Goal: Find contact information: Find contact information

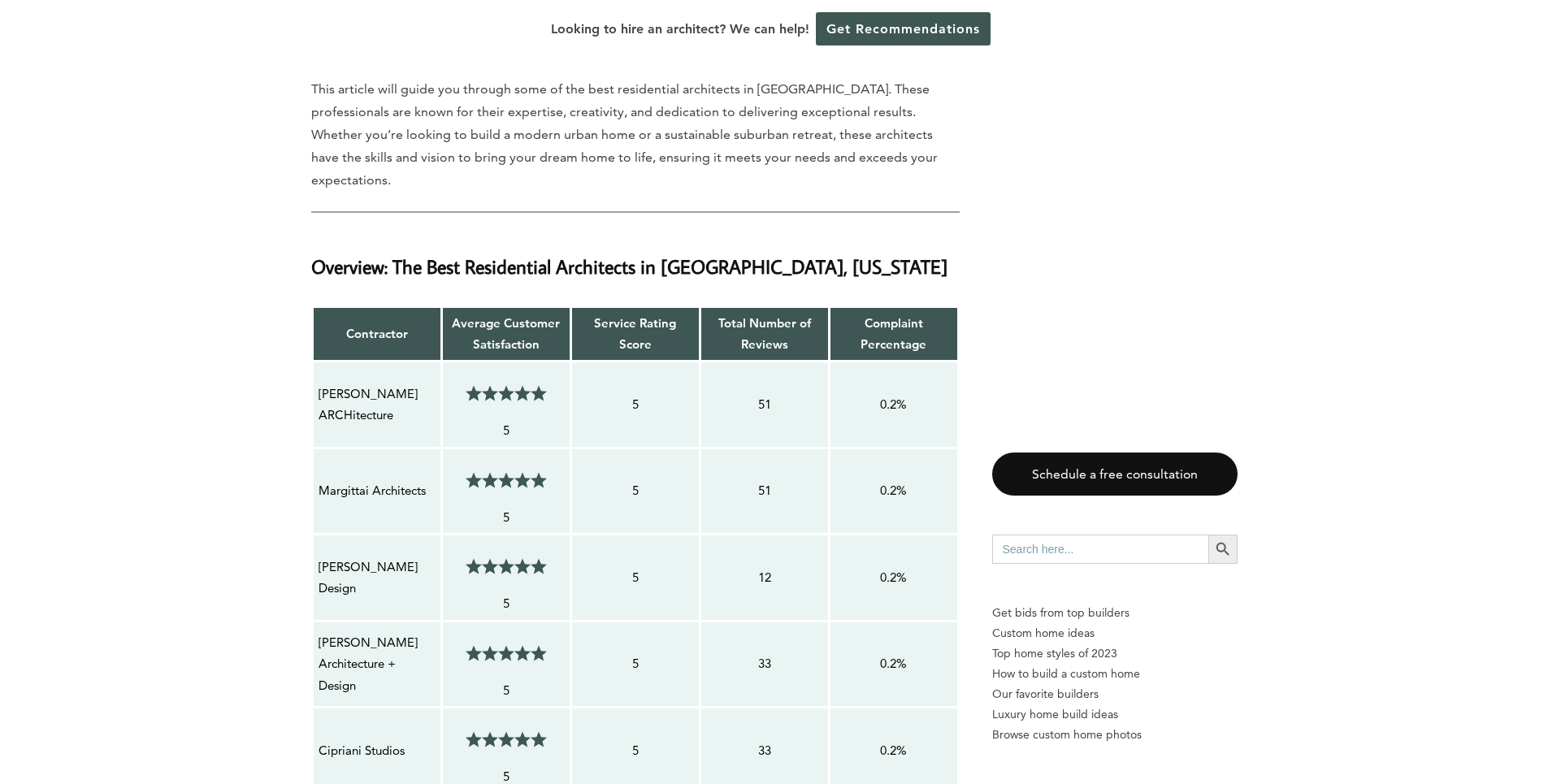
scroll to position [1137, 0]
click at [349, 481] on p "Margittai Architects" at bounding box center [377, 491] width 117 height 21
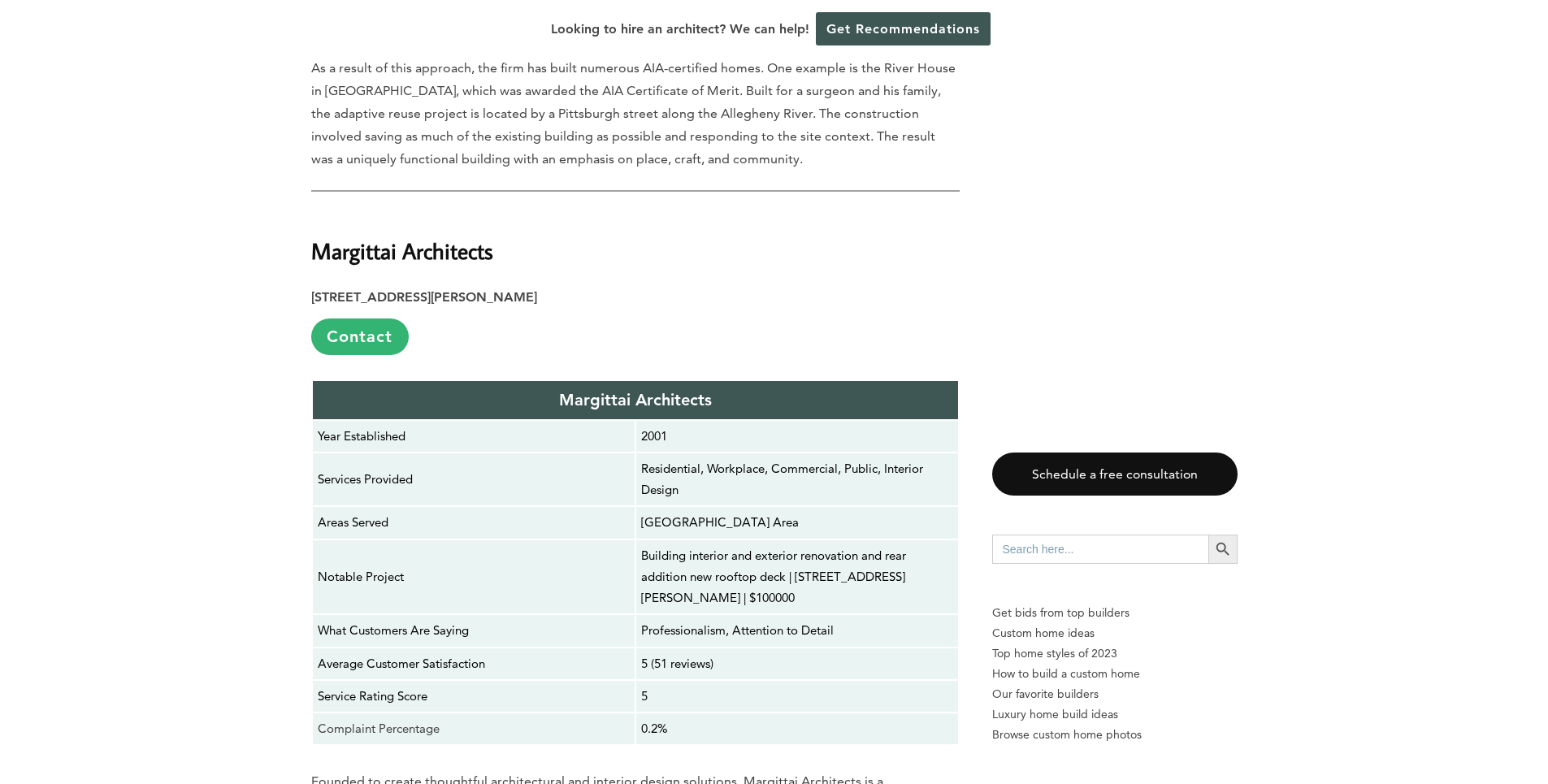
scroll to position [3412, 0]
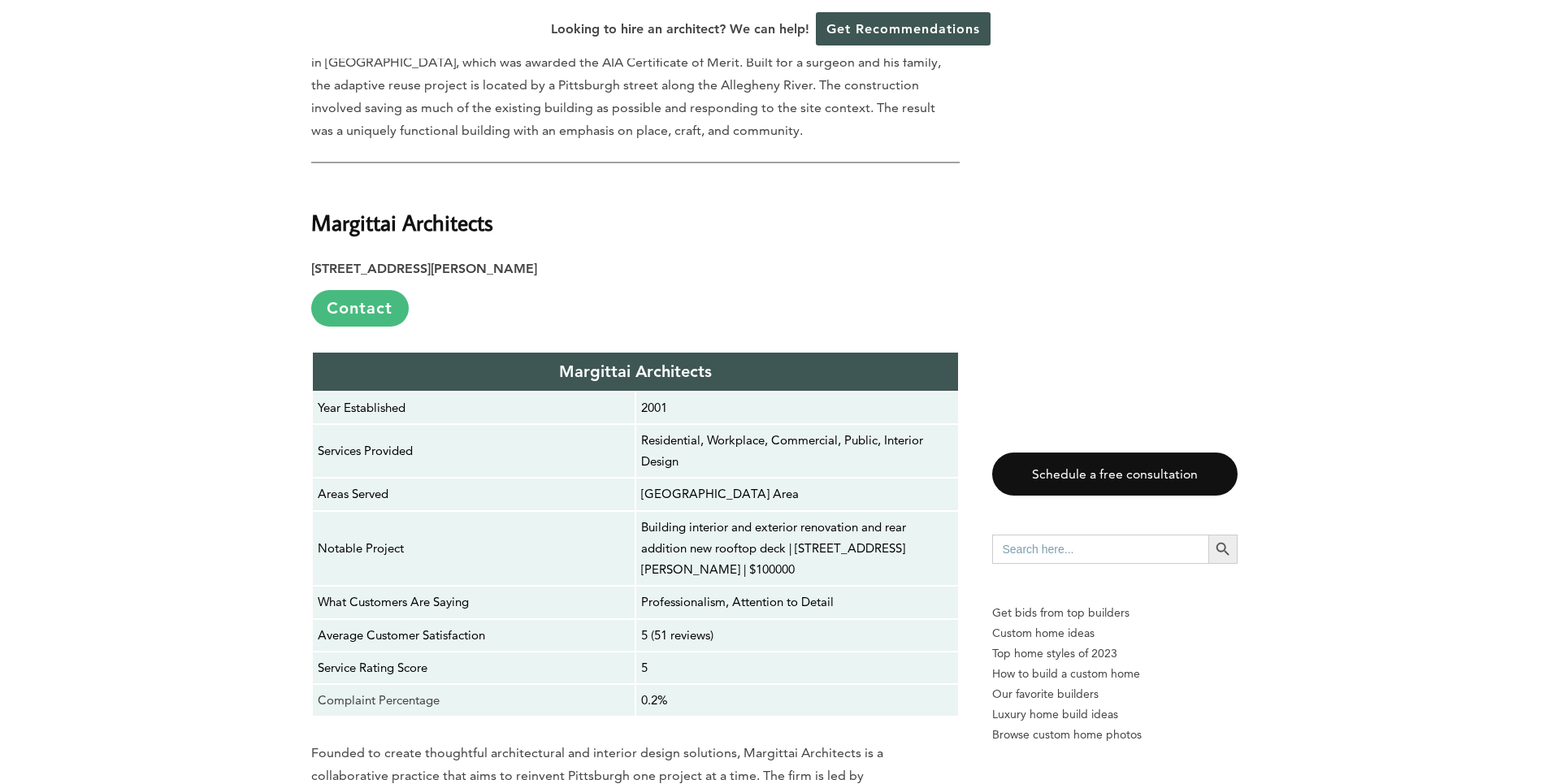
click at [373, 290] on link "Contact" at bounding box center [360, 308] width 97 height 36
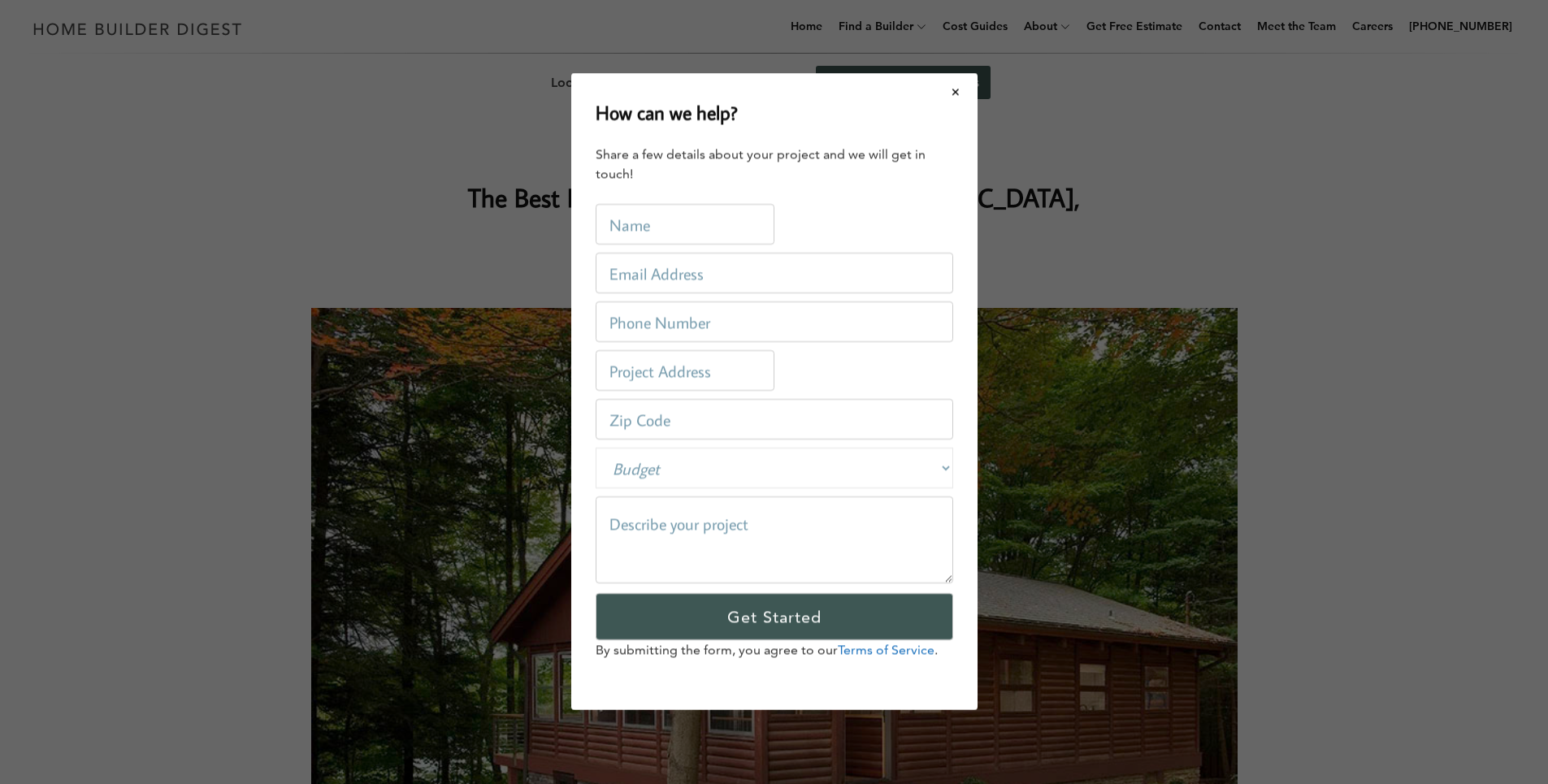
scroll to position [0, 0]
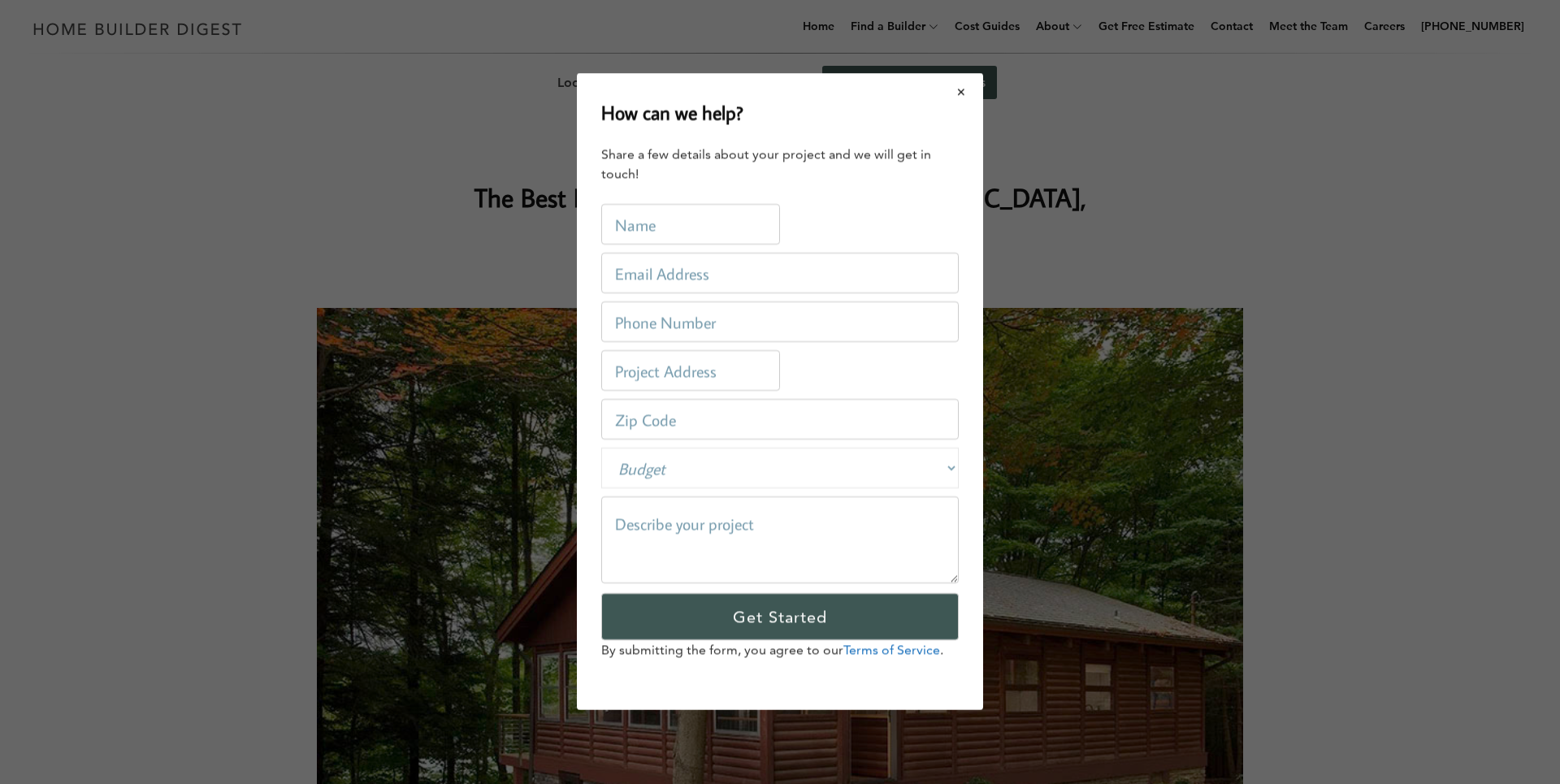
click at [959, 89] on button "Close modal" at bounding box center [961, 92] width 43 height 34
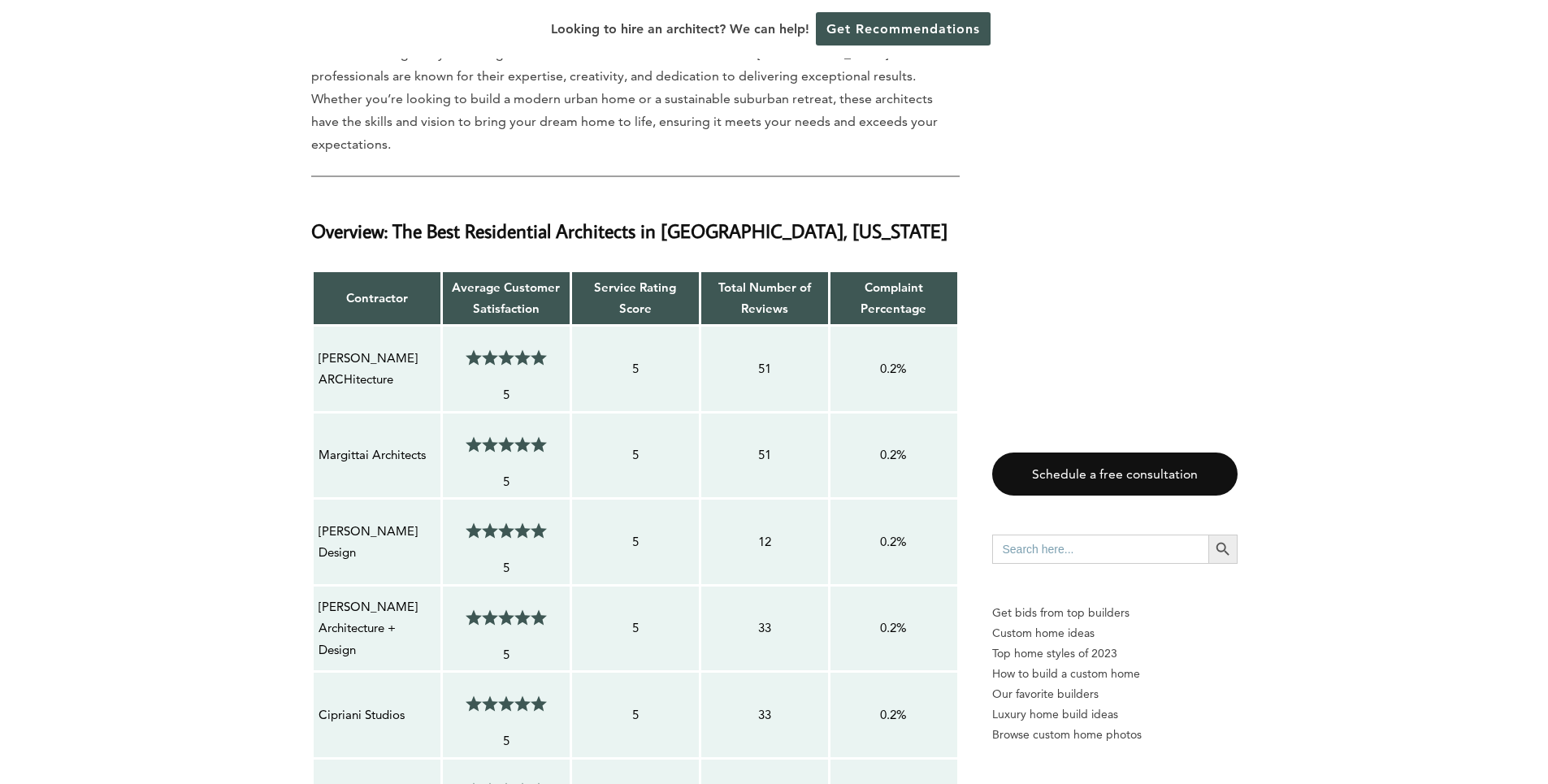
scroll to position [1056, 0]
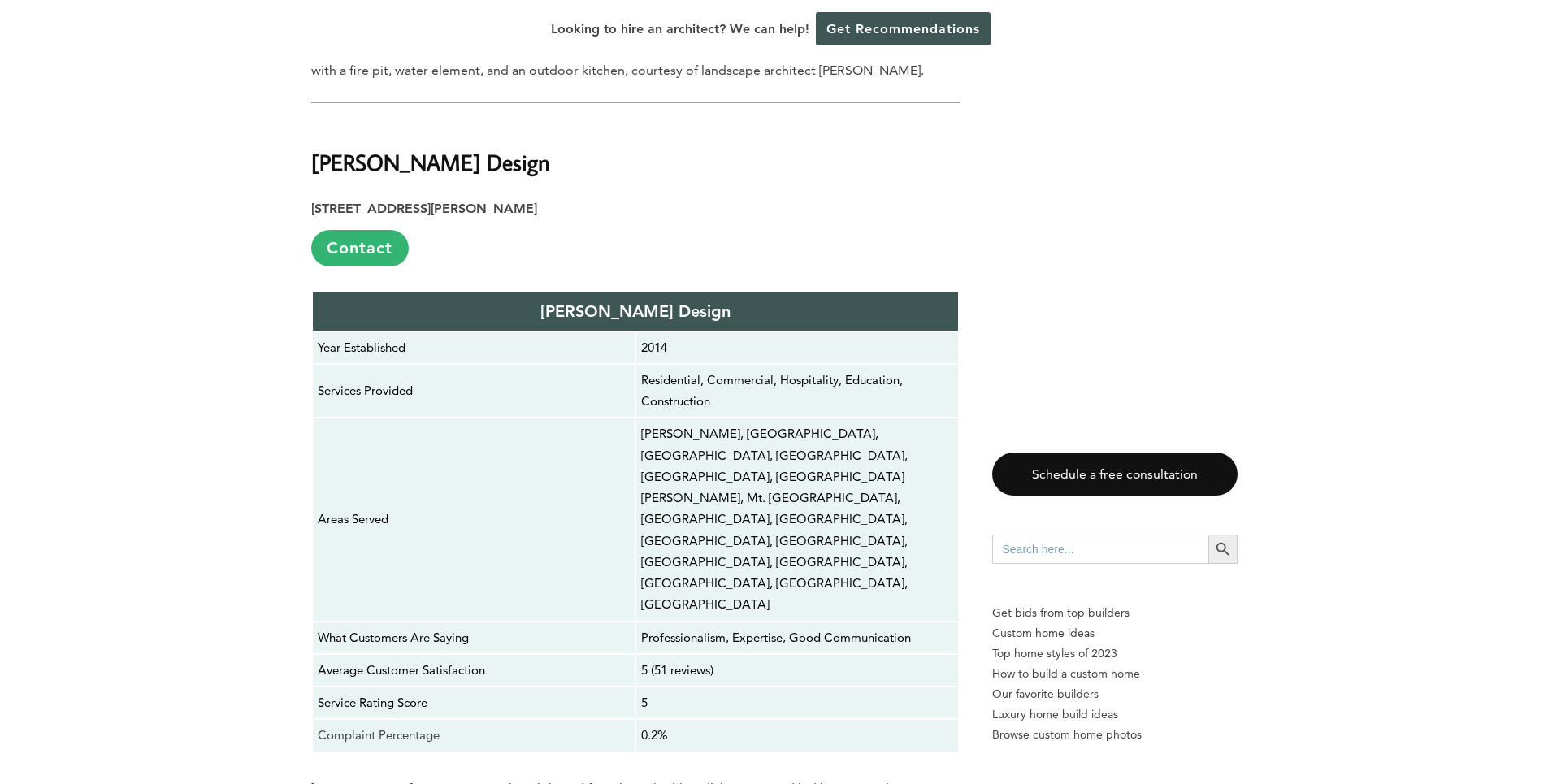
scroll to position [4062, 0]
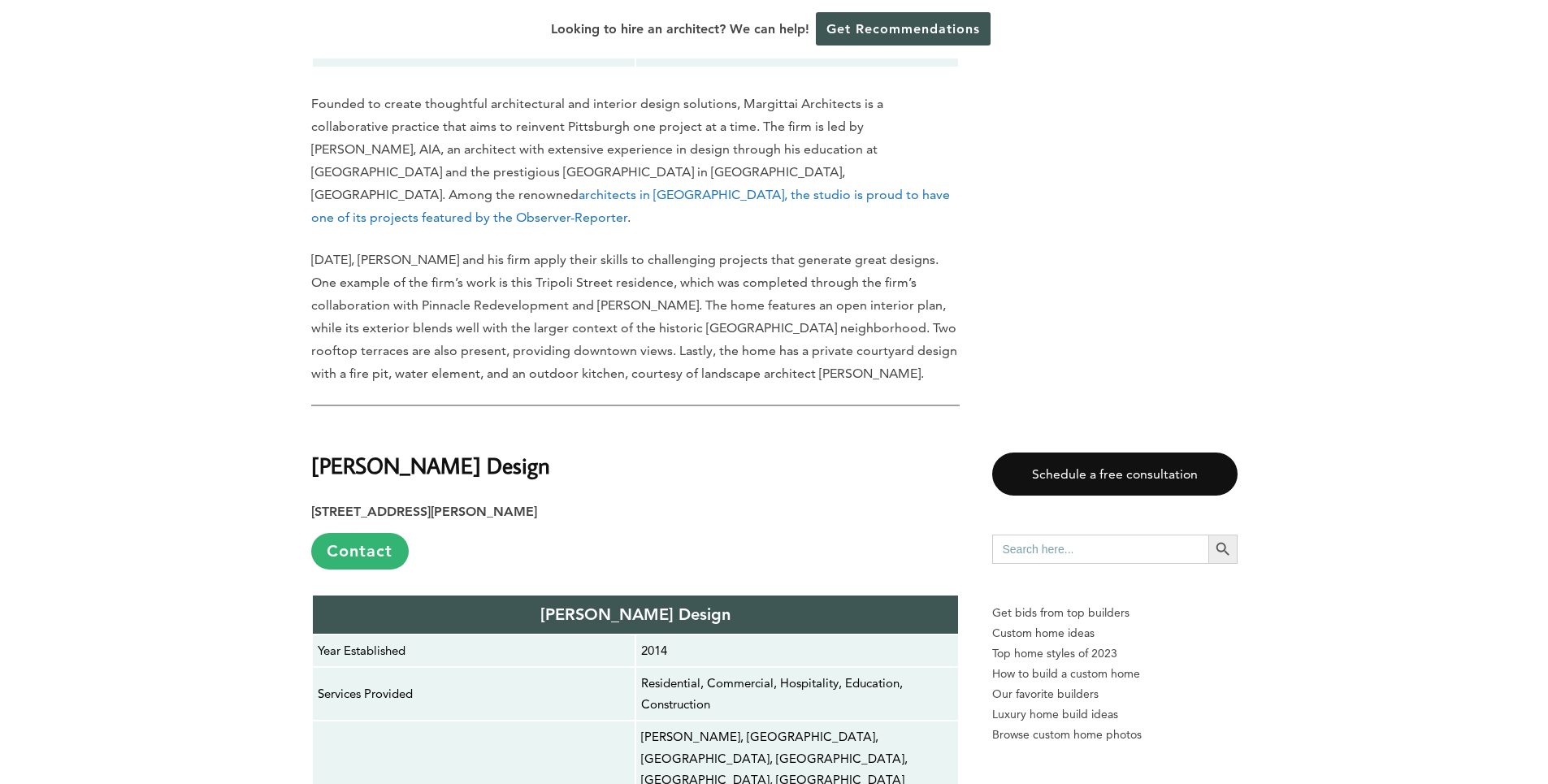
click at [422, 451] on strong "[PERSON_NAME] Design" at bounding box center [431, 465] width 239 height 29
copy div "[PERSON_NAME] Design"
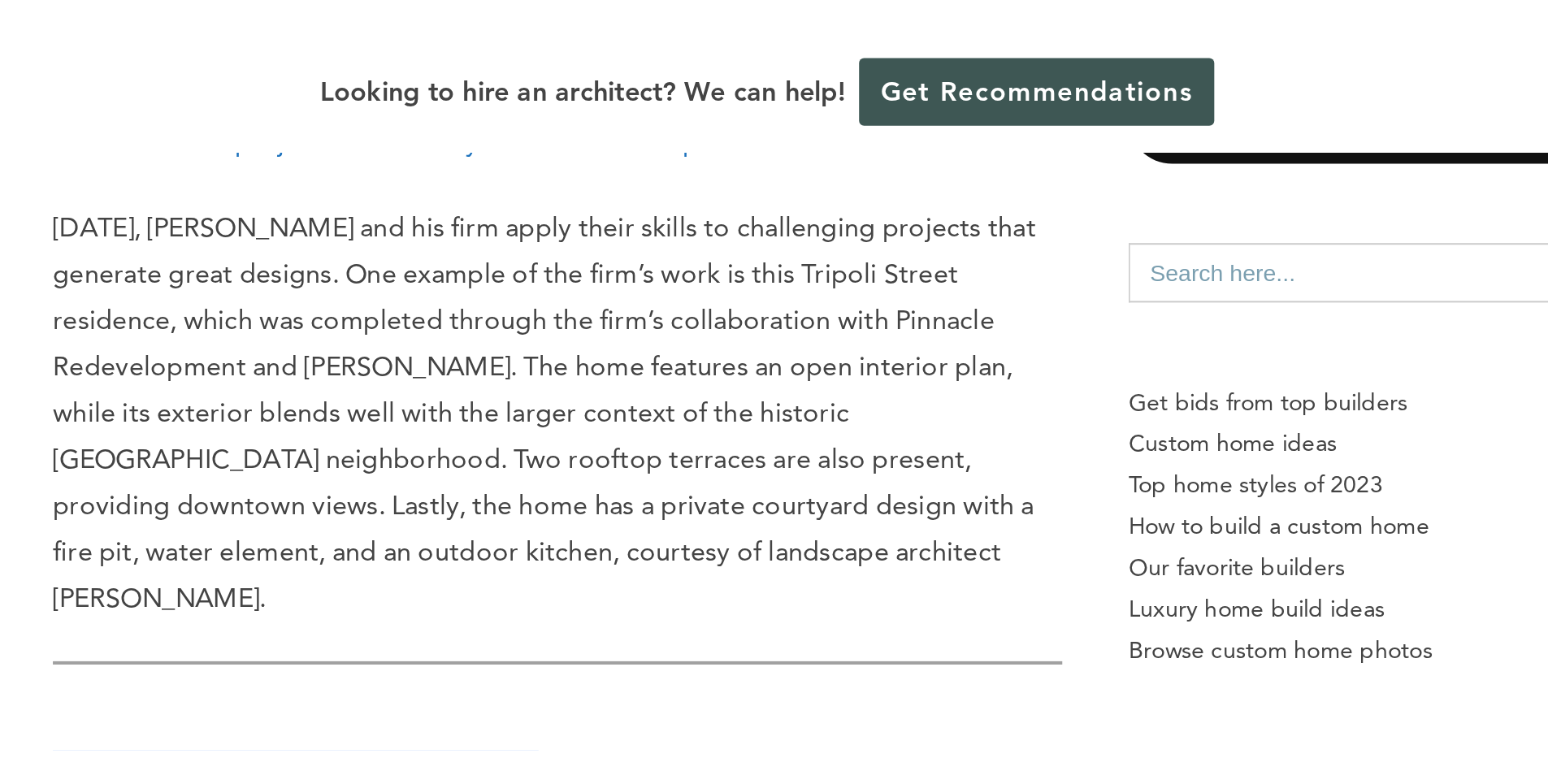
scroll to position [4224, 0]
